Goal: Information Seeking & Learning: Learn about a topic

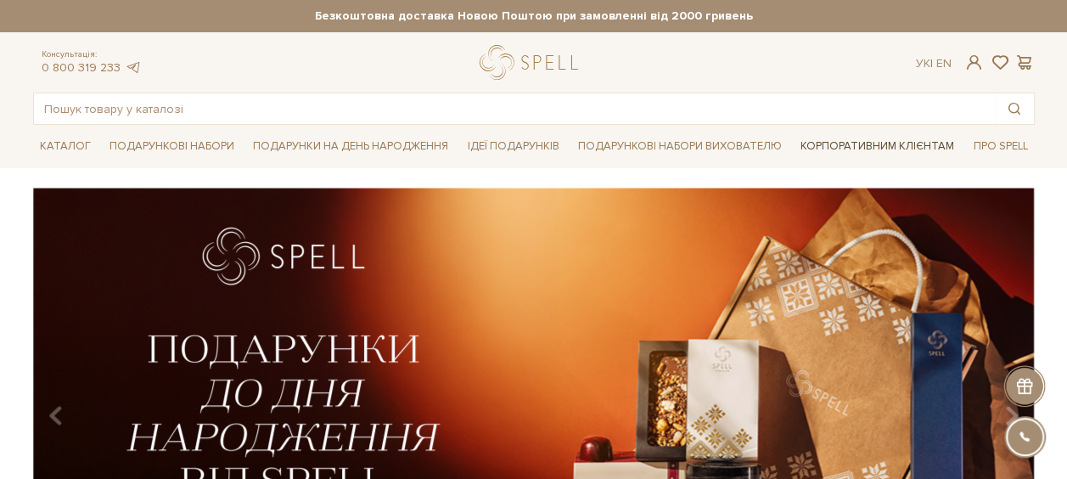
click at [857, 143] on link "Корпоративним клієнтам" at bounding box center [877, 146] width 167 height 29
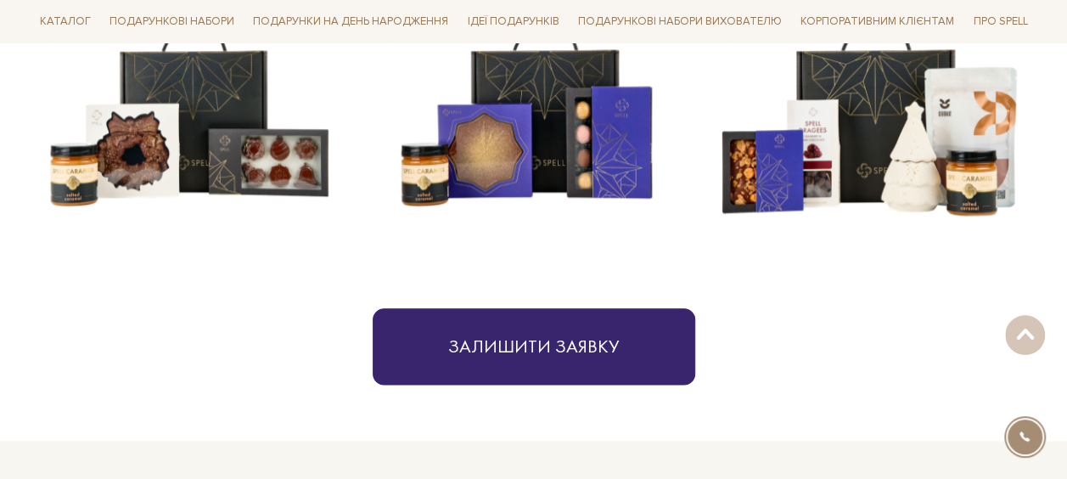
scroll to position [752, 0]
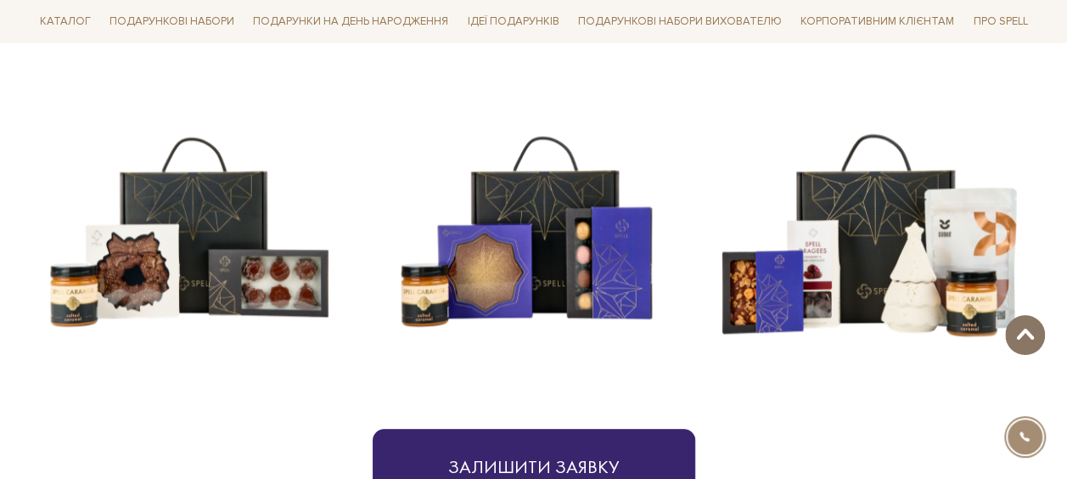
click at [1025, 335] on span at bounding box center [1025, 335] width 28 height 14
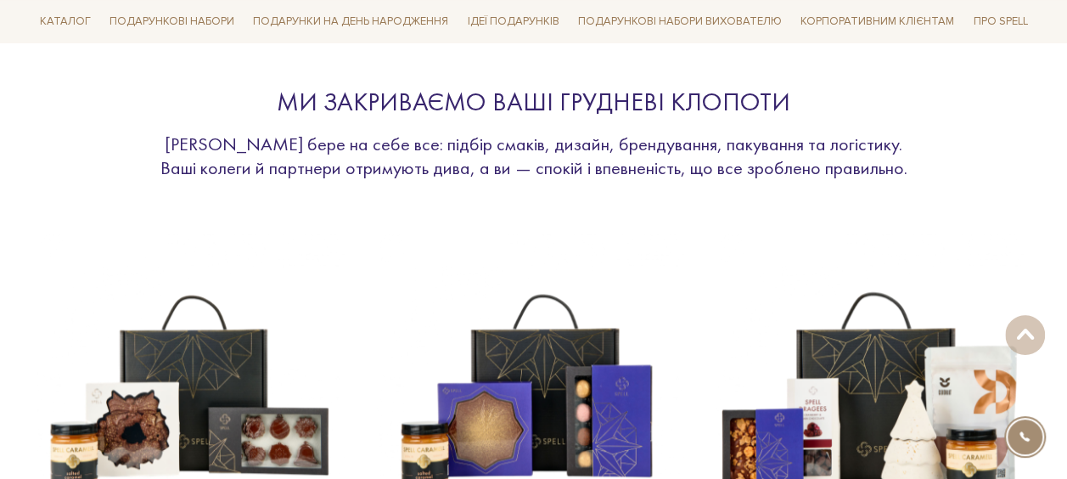
scroll to position [764, 0]
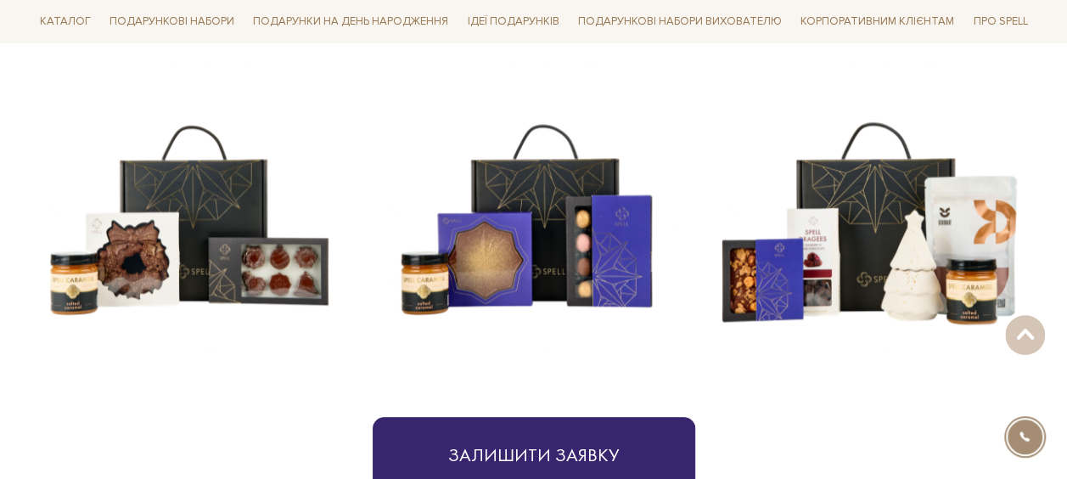
click at [186, 239] on img at bounding box center [189, 220] width 312 height 312
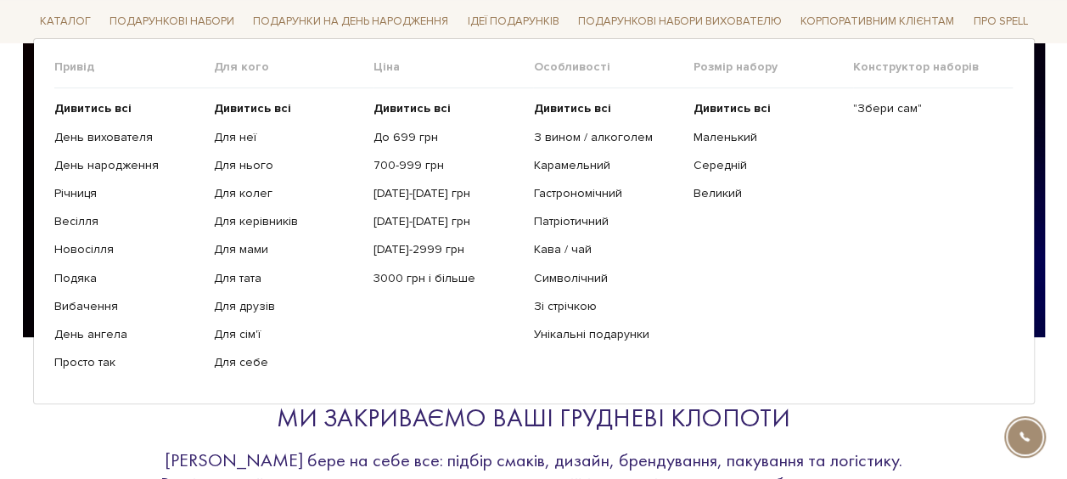
scroll to position [340, 0]
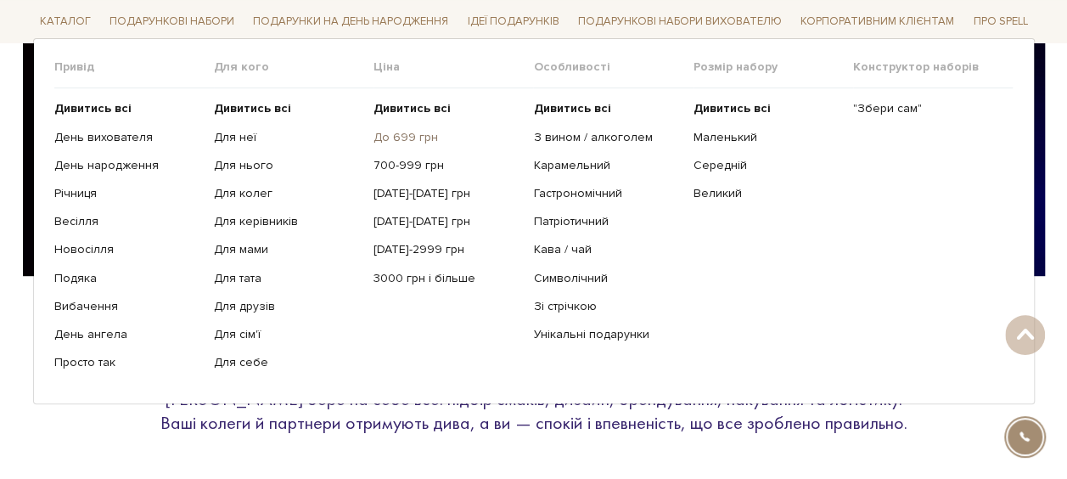
click at [409, 134] on link "До 699 грн" at bounding box center [446, 136] width 147 height 15
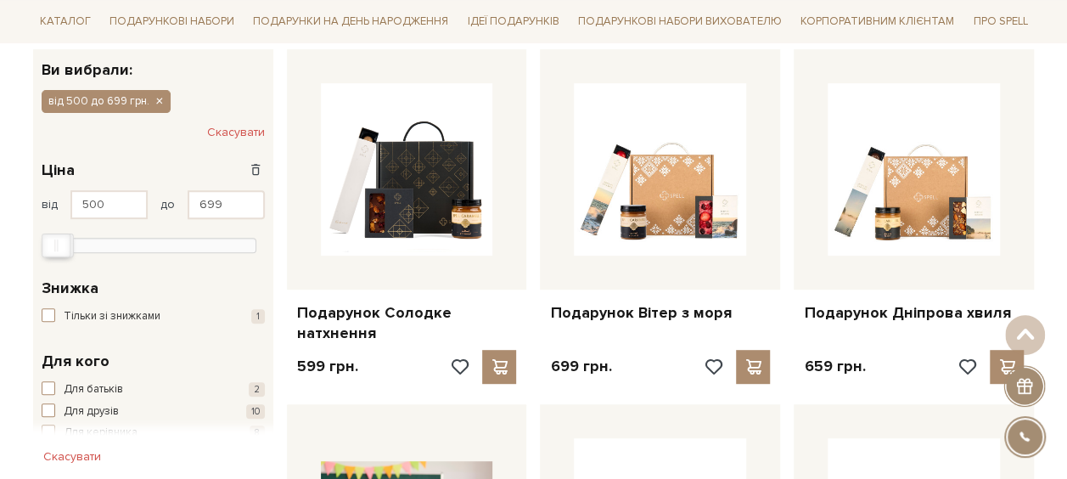
scroll to position [250, 0]
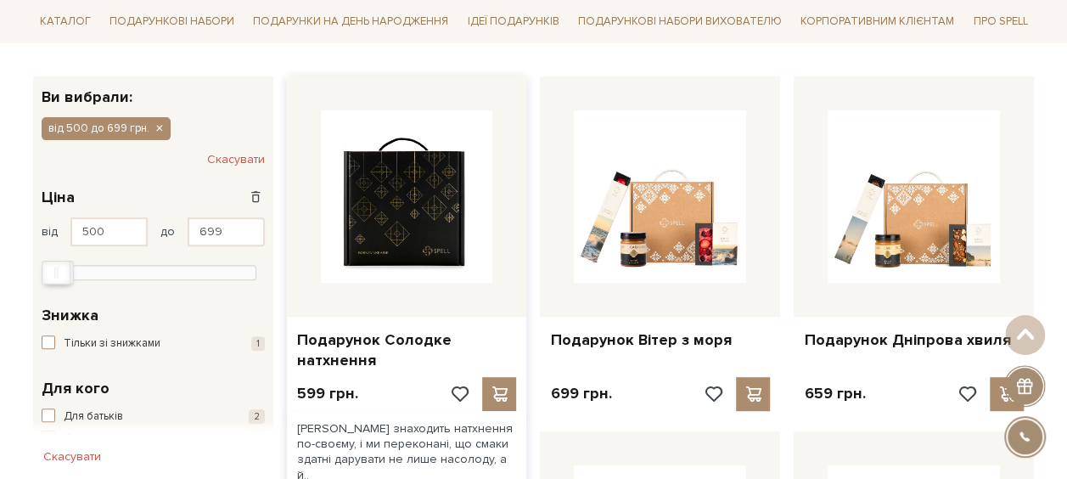
click at [399, 198] on img at bounding box center [407, 196] width 172 height 172
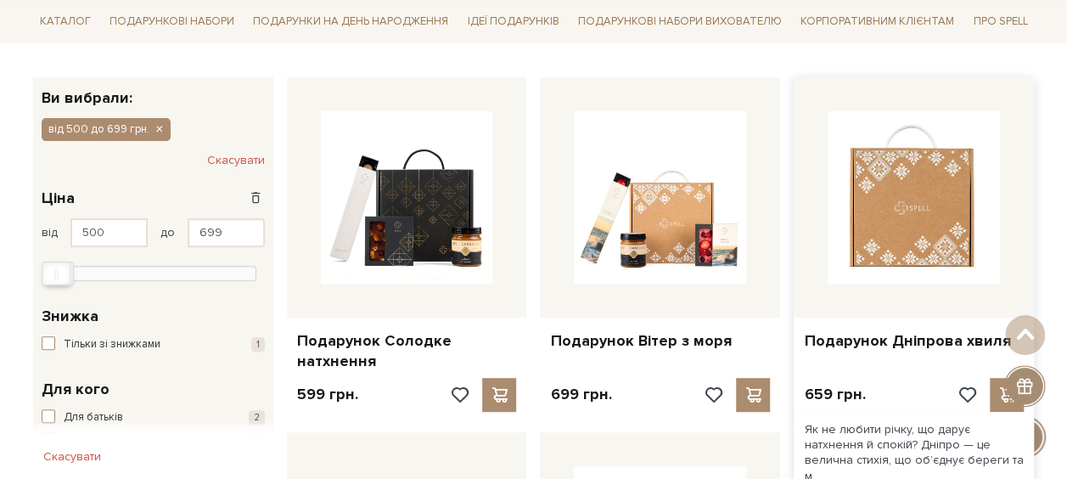
click at [876, 205] on img at bounding box center [914, 197] width 172 height 172
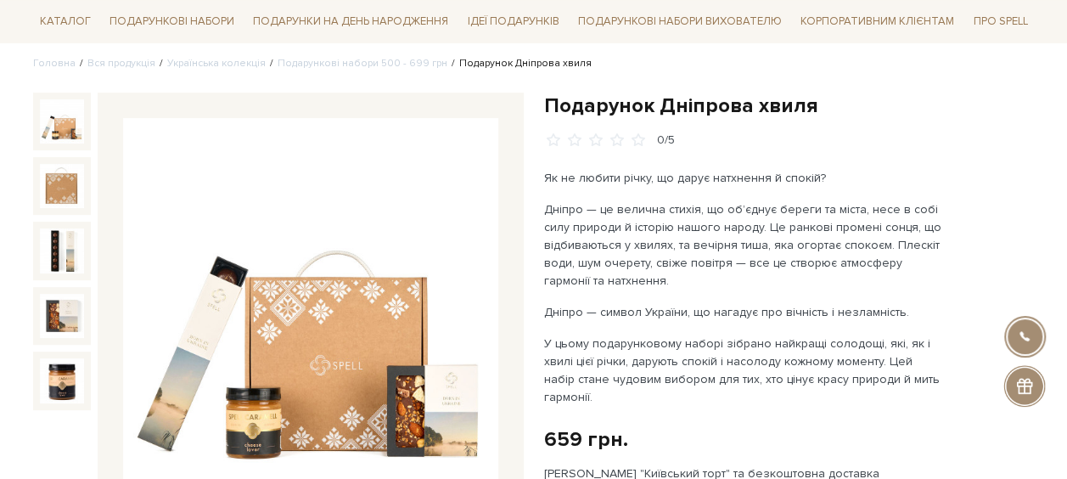
scroll to position [170, 0]
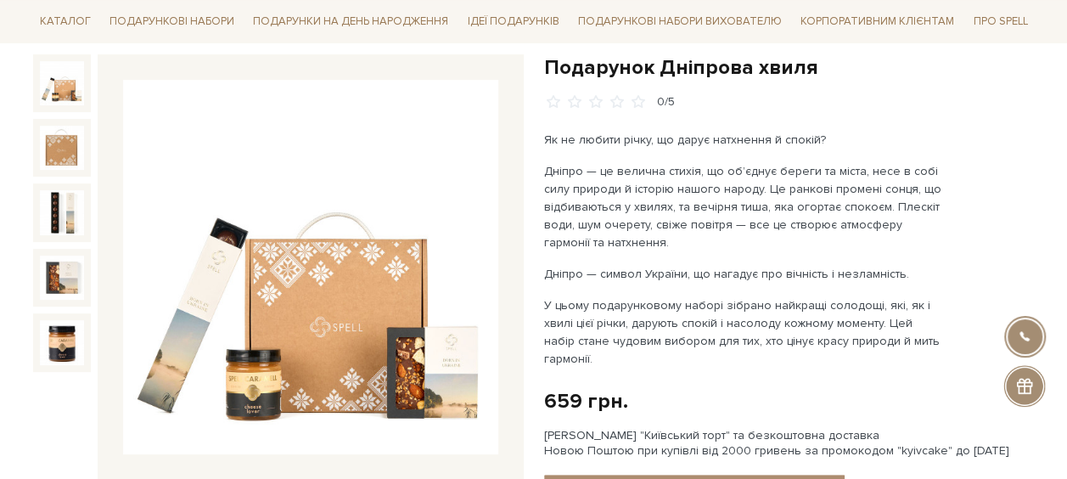
click at [302, 243] on img at bounding box center [310, 267] width 375 height 375
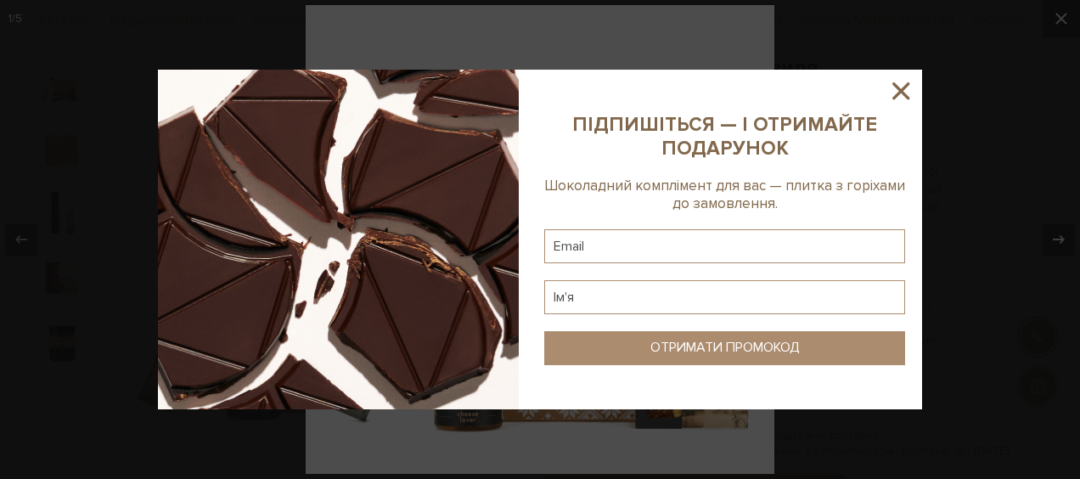
click at [907, 89] on icon at bounding box center [900, 90] width 29 height 29
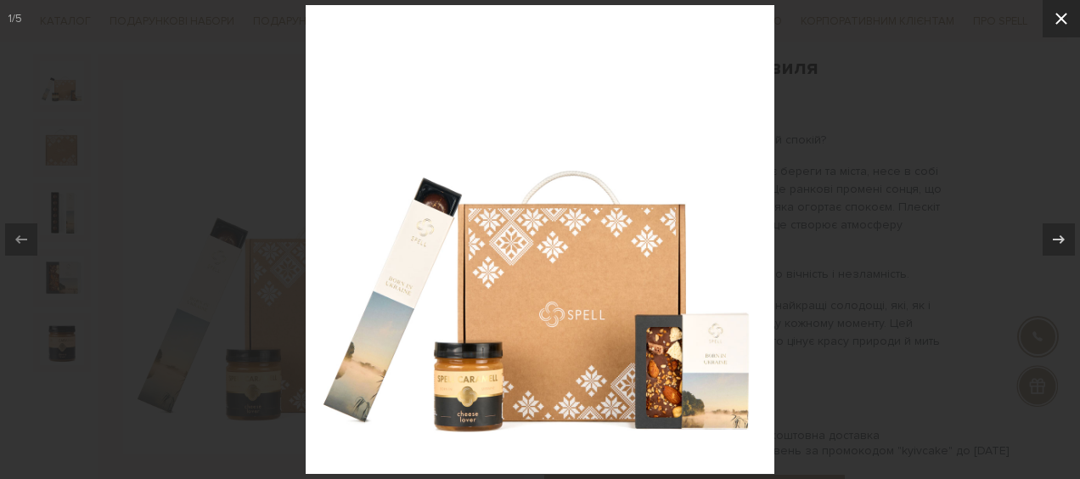
click at [1059, 20] on icon at bounding box center [1061, 19] width 12 height 12
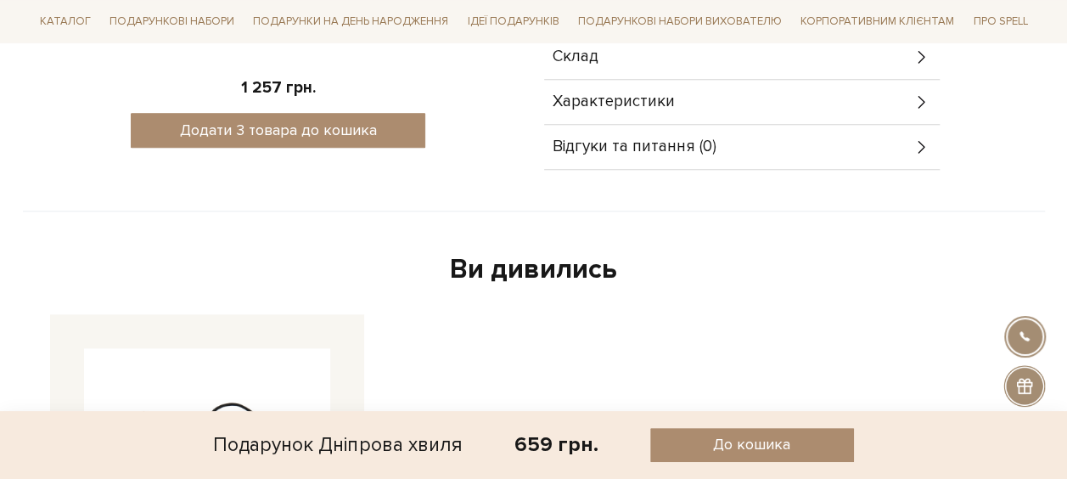
scroll to position [849, 0]
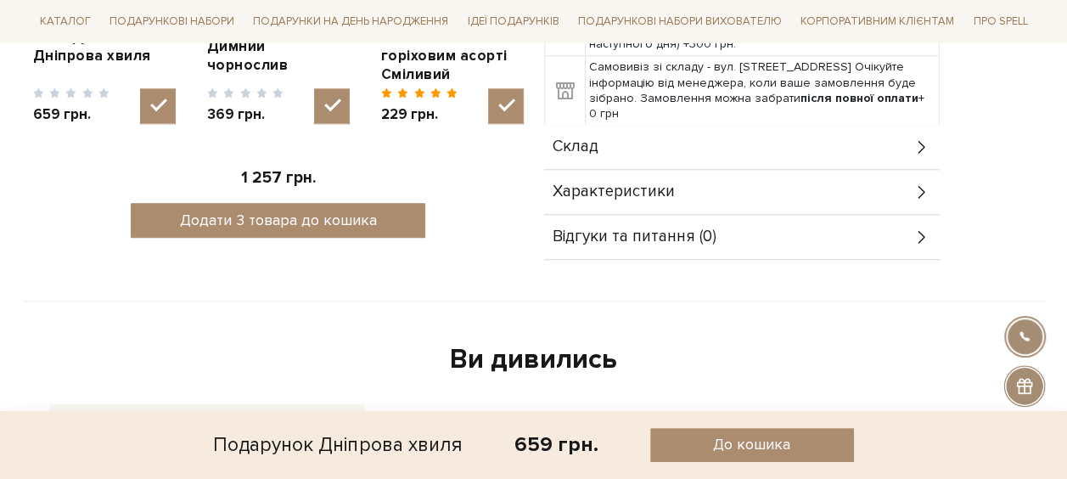
click at [884, 141] on div "Склад" at bounding box center [742, 147] width 396 height 44
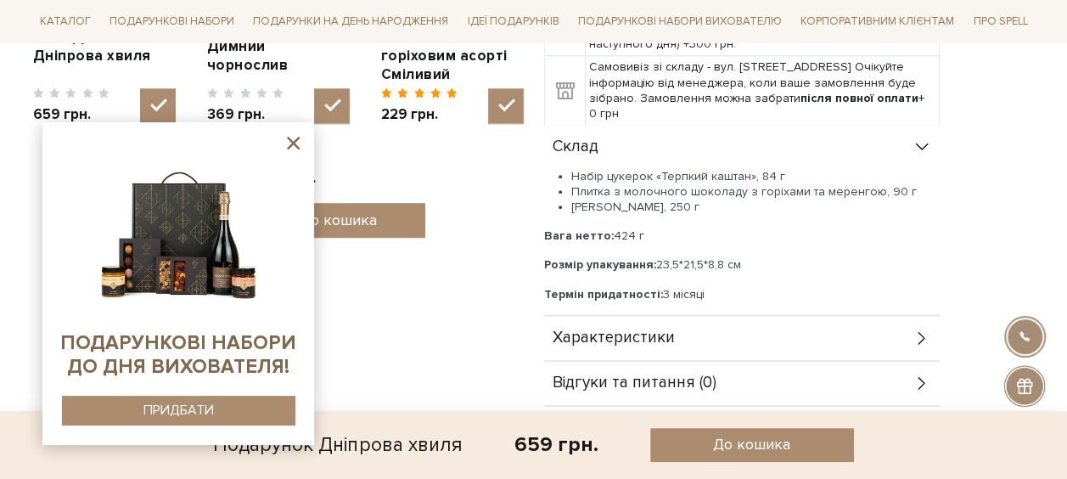
drag, startPoint x: 705, startPoint y: 209, endPoint x: 567, endPoint y: 171, distance: 142.5
click at [567, 171] on ul "Набір цукерок «Терпкий каштан», 84 г Плитка з молочного шоколаду з горіхами та …" at bounding box center [742, 192] width 396 height 47
copy ul "Набір цукерок «Терпкий каштан», 84 г Плитка з молочного шоколаду з горіхами та …"
